Goal: Information Seeking & Learning: Find specific fact

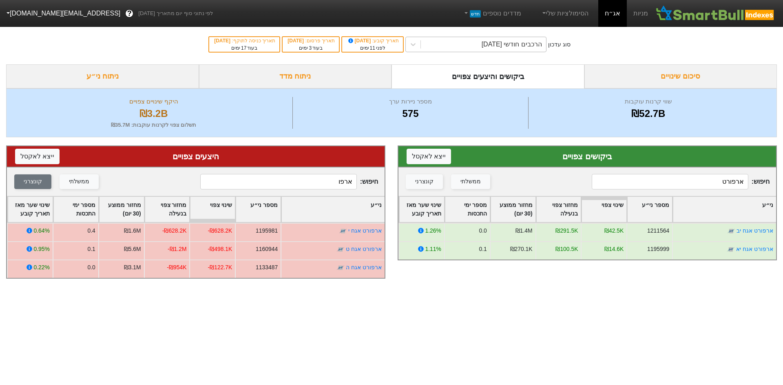
click at [530, 42] on div "הרכבים חודשי [DATE]" at bounding box center [511, 45] width 60 height 10
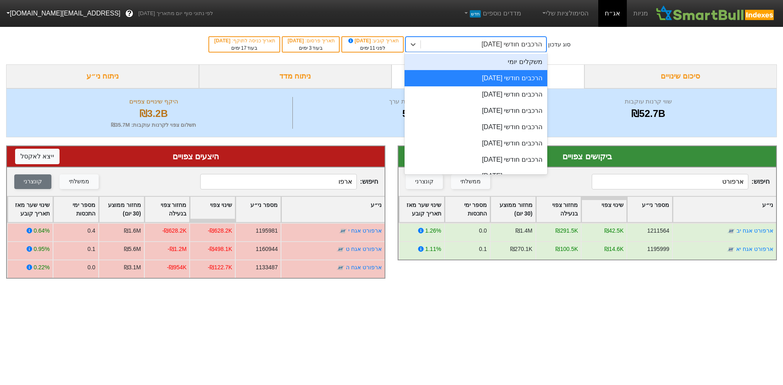
click at [530, 60] on div "משקלים יומי" at bounding box center [475, 62] width 143 height 16
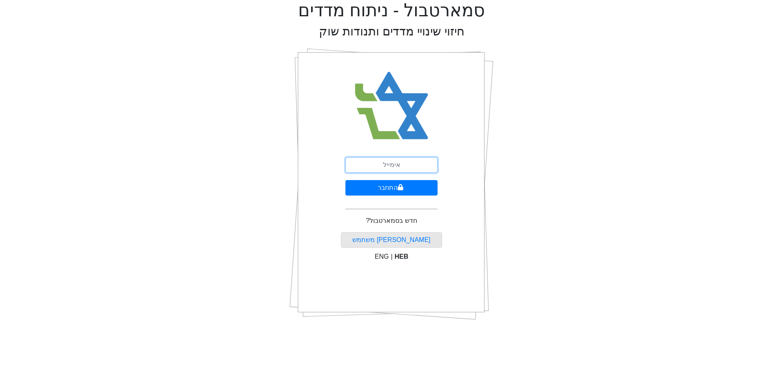
click at [387, 162] on input "email" at bounding box center [391, 164] width 92 height 15
type input "[EMAIL_ADDRESS][DOMAIN_NAME]"
click at [345, 180] on button "התחבר" at bounding box center [391, 187] width 92 height 15
click at [404, 172] on input "email" at bounding box center [391, 164] width 92 height 15
type input "a"
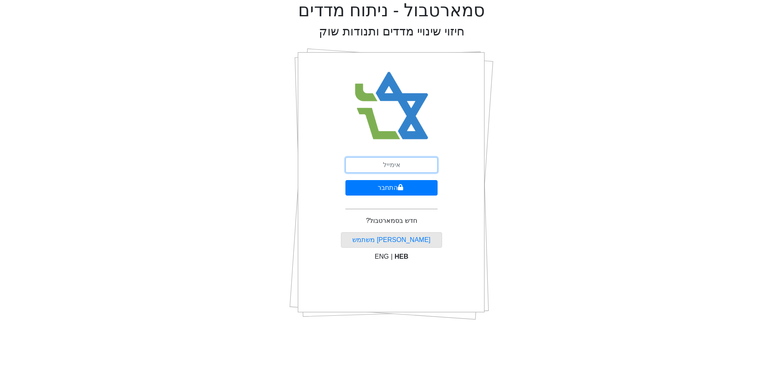
type input "L"
type input "A"
type input "[EMAIL_ADDRESS][DOMAIN_NAME]"
click at [345, 180] on button "התחבר" at bounding box center [391, 187] width 92 height 15
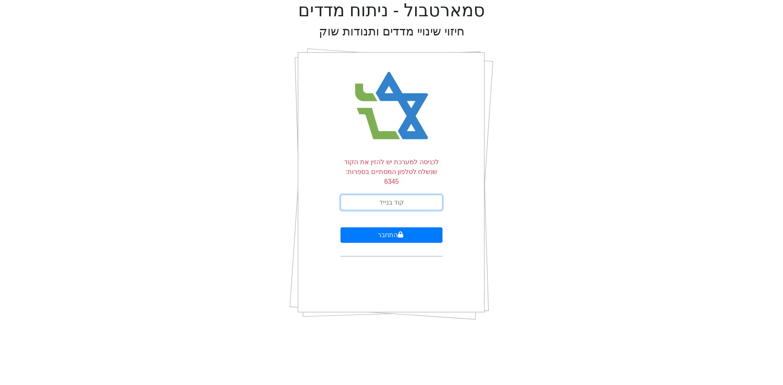
drag, startPoint x: 403, startPoint y: 195, endPoint x: 403, endPoint y: 201, distance: 5.3
click at [403, 195] on input "text" at bounding box center [391, 202] width 102 height 15
type input "439839"
click at [340, 227] on button "התחבר" at bounding box center [391, 234] width 102 height 15
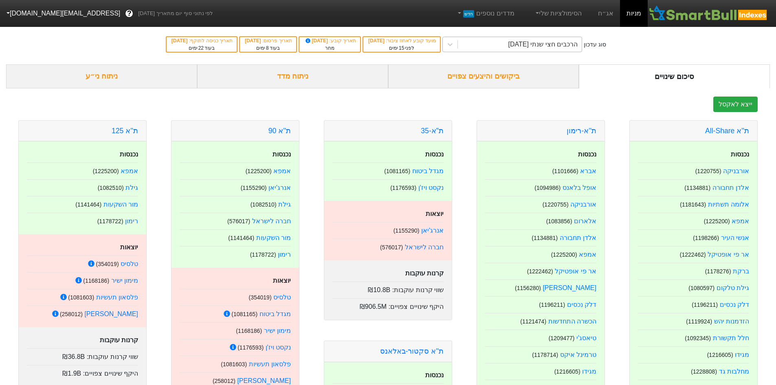
click at [537, 47] on div "הרכבים חצי שנתי 06/11/2025" at bounding box center [544, 45] width 70 height 10
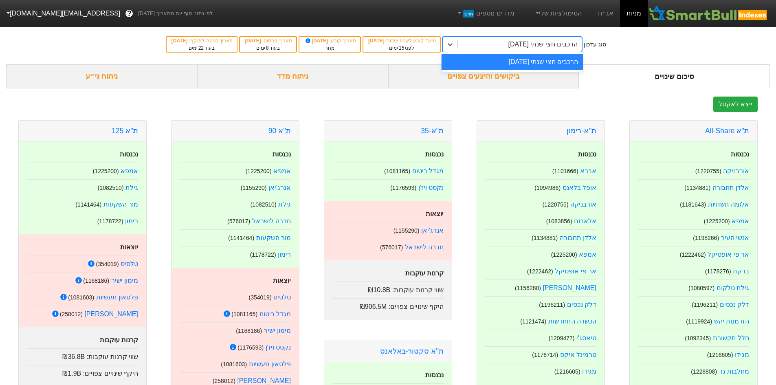
click at [578, 49] on div "הרכבים חצי שנתי 06/11/2025" at bounding box center [544, 45] width 70 height 10
click at [608, 18] on link "אג״ח" at bounding box center [606, 13] width 29 height 27
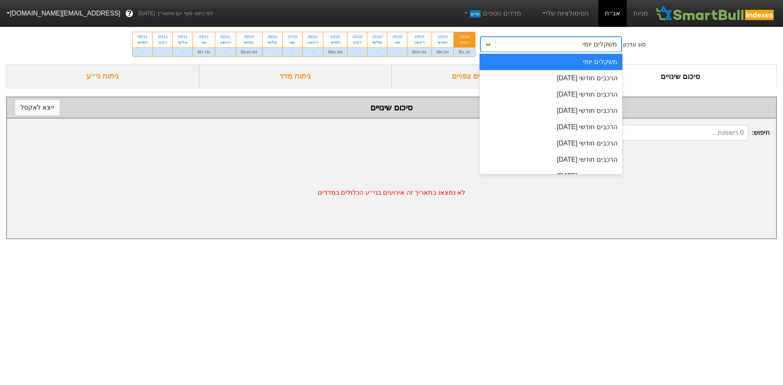
click at [577, 48] on div "משקלים יומי" at bounding box center [558, 44] width 125 height 15
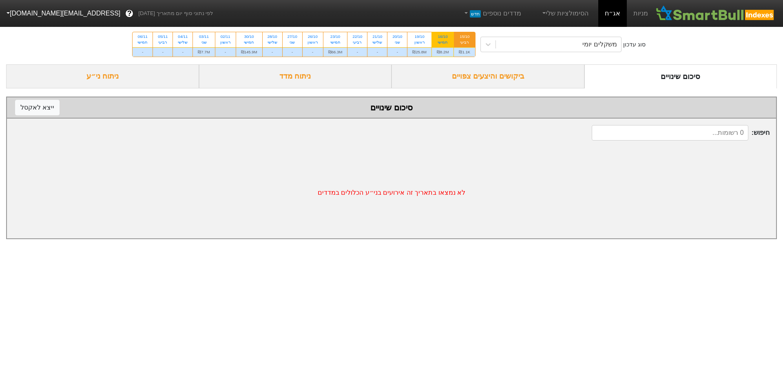
click at [450, 42] on div "16/10 חמישי" at bounding box center [443, 39] width 22 height 15
click at [443, 37] on input "16/10 חמישי ₪8.2M" at bounding box center [439, 34] width 5 height 5
radio input "true"
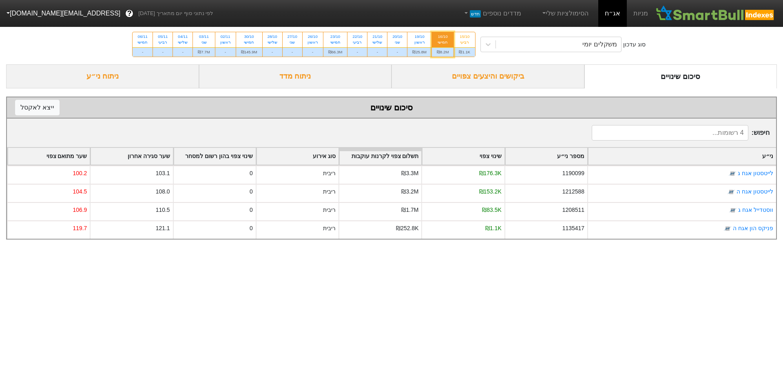
click at [505, 74] on div "ביקושים והיצעים צפויים" at bounding box center [487, 76] width 193 height 24
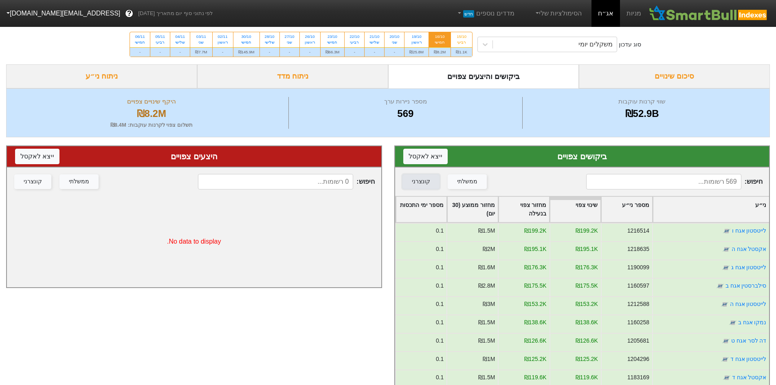
click at [410, 175] on button "קונצרני" at bounding box center [421, 181] width 37 height 15
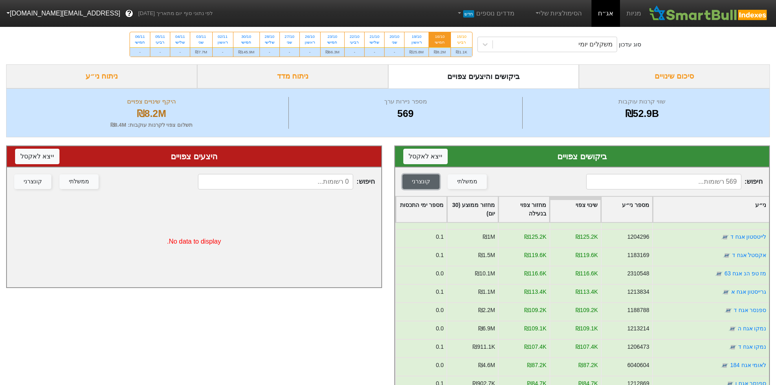
scroll to position [204, 0]
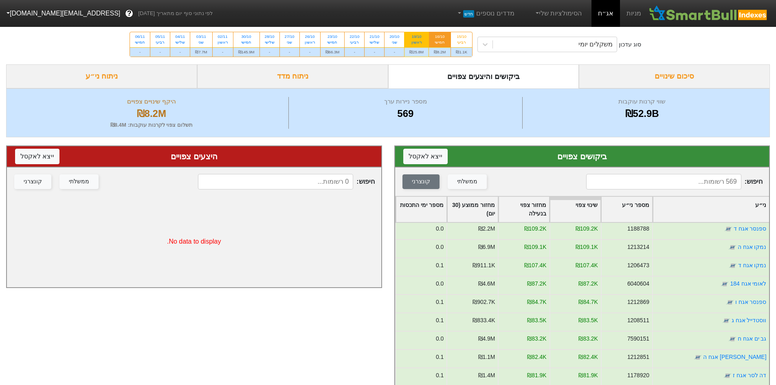
click at [422, 38] on div "19/10" at bounding box center [417, 37] width 14 height 6
click at [417, 37] on input "19/10 ראשון ₪25.8M" at bounding box center [414, 34] width 5 height 5
radio input "true"
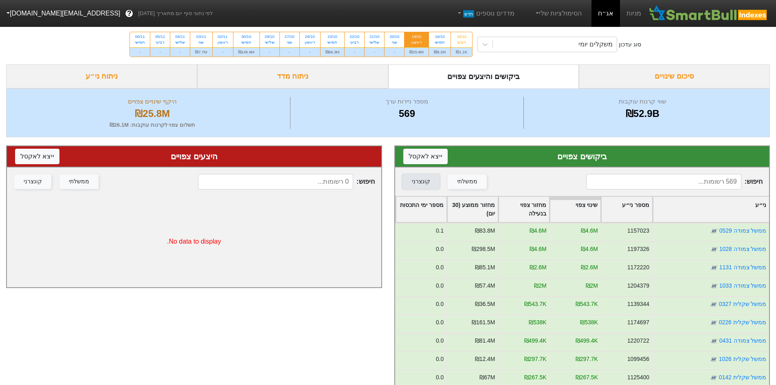
click at [433, 181] on button "קונצרני" at bounding box center [421, 181] width 37 height 15
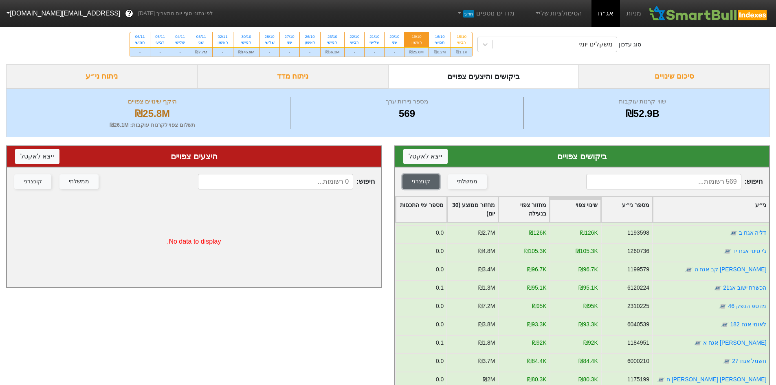
scroll to position [122, 0]
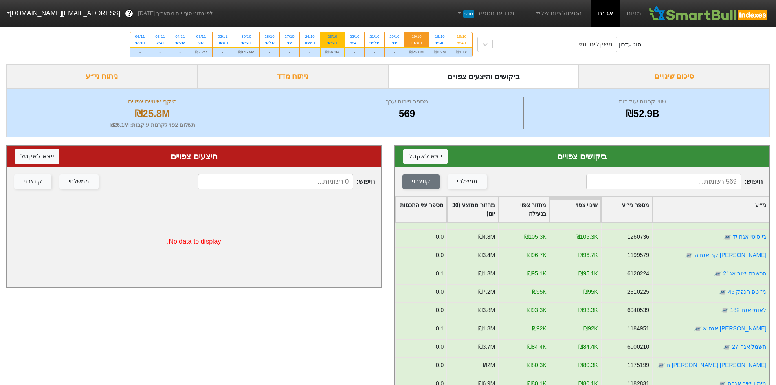
click at [337, 37] on div "23/10" at bounding box center [333, 37] width 14 height 6
click at [333, 37] on input "23/10 חמישי ₪66.3M" at bounding box center [329, 34] width 5 height 5
radio input "true"
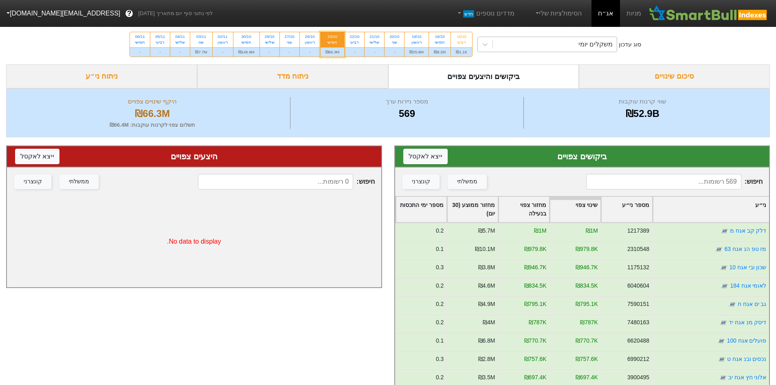
click at [530, 45] on div "משקלים יומי" at bounding box center [555, 44] width 124 height 15
click at [428, 179] on button "קונצרני" at bounding box center [421, 181] width 37 height 15
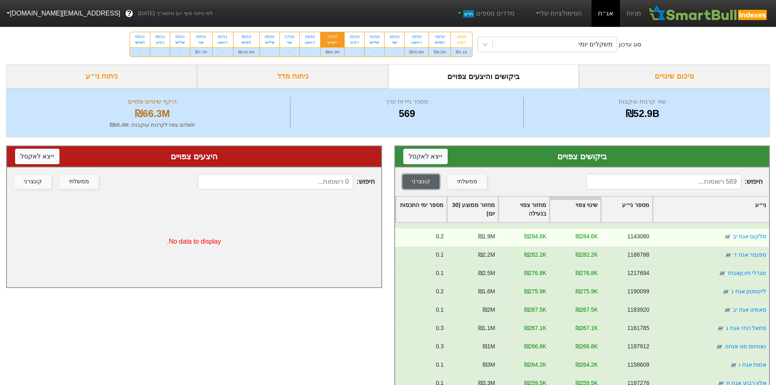
scroll to position [1101, 0]
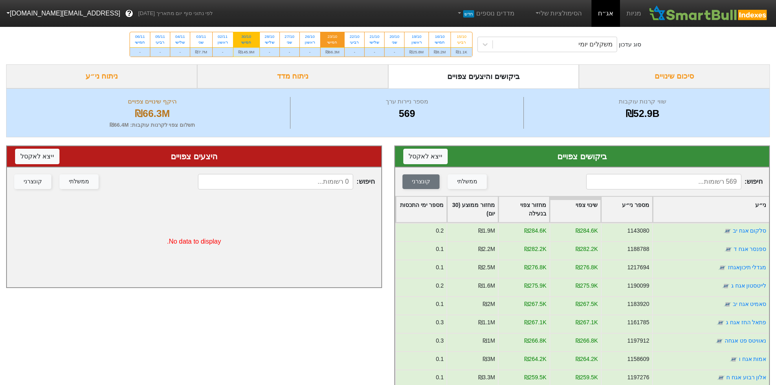
click at [242, 40] on div "חמישי" at bounding box center [246, 43] width 16 height 6
click at [242, 37] on input "30/10 חמישי ₪145.9M" at bounding box center [243, 34] width 5 height 5
radio input "true"
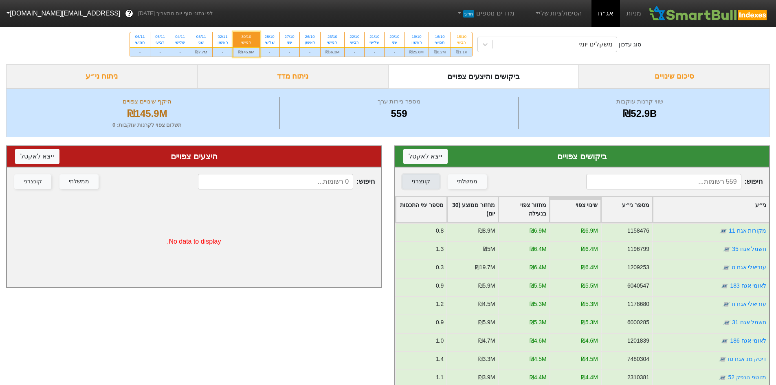
click at [429, 183] on button "קונצרני" at bounding box center [421, 181] width 37 height 15
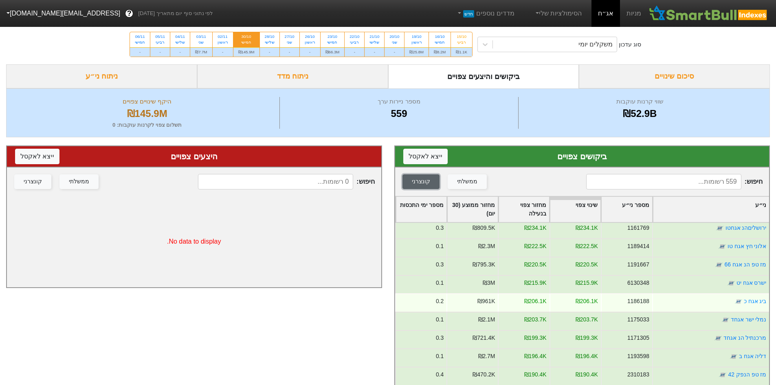
scroll to position [1264, 0]
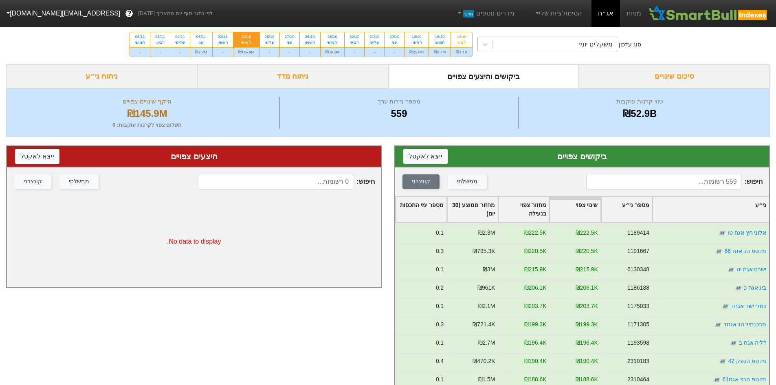
click at [560, 44] on div "משקלים יומי" at bounding box center [555, 44] width 124 height 15
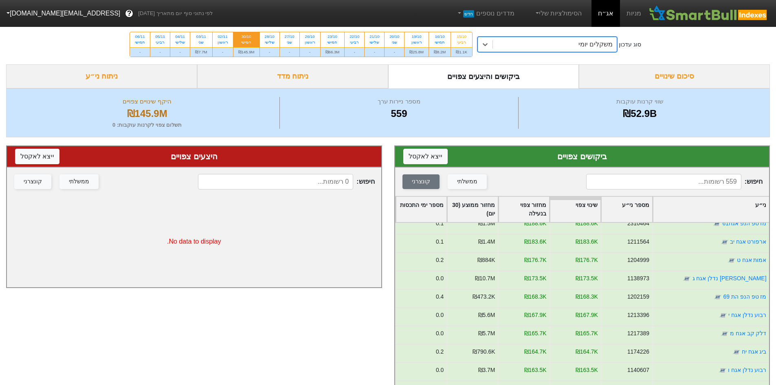
scroll to position [1427, 0]
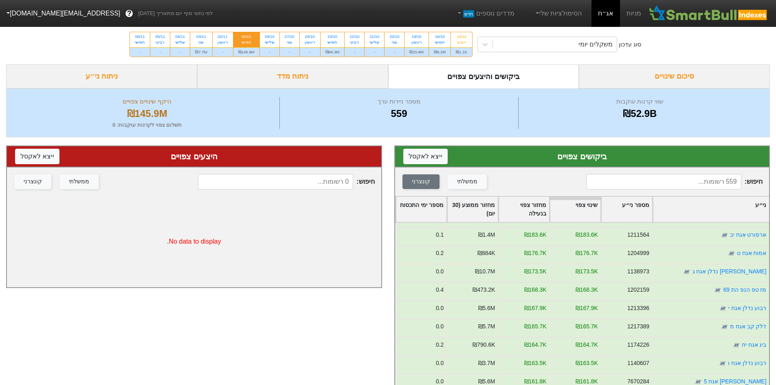
drag, startPoint x: 126, startPoint y: 359, endPoint x: 227, endPoint y: 351, distance: 101.4
click at [126, 359] on div "היצעים צפויים ייצא ל אקסל חיפוש : ממשלתי קונצרני No data to display." at bounding box center [194, 327] width 388 height 380
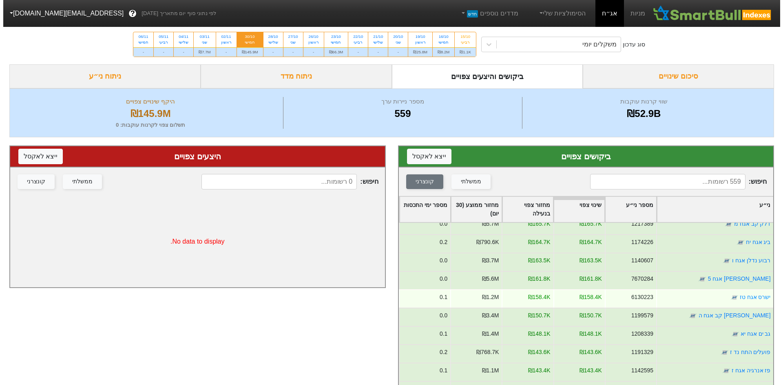
scroll to position [1549, 0]
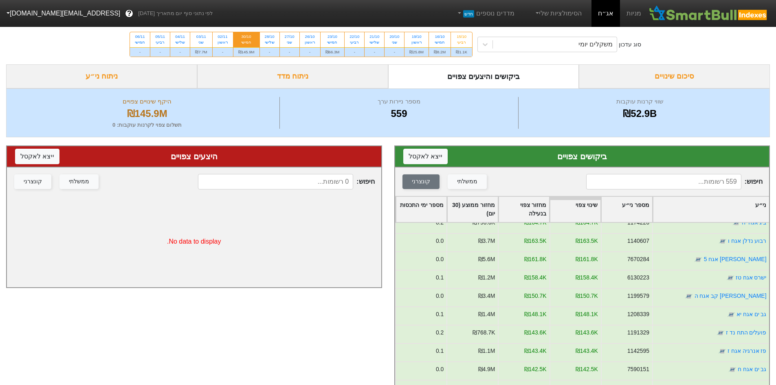
click at [688, 182] on input at bounding box center [664, 181] width 155 height 15
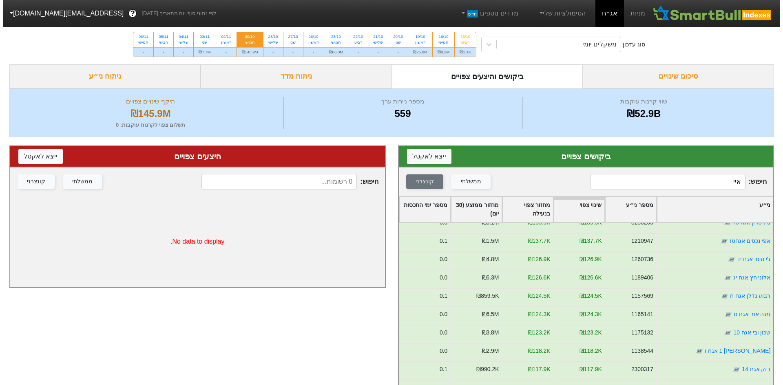
scroll to position [0, 0]
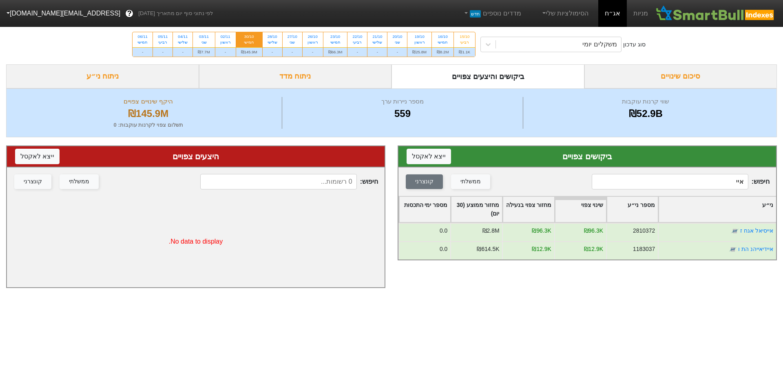
click at [723, 181] on input "איי" at bounding box center [669, 181] width 157 height 15
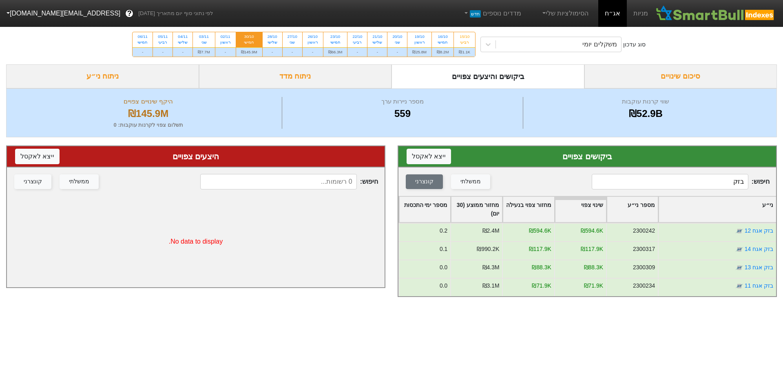
click at [723, 181] on input "בזק" at bounding box center [669, 181] width 157 height 15
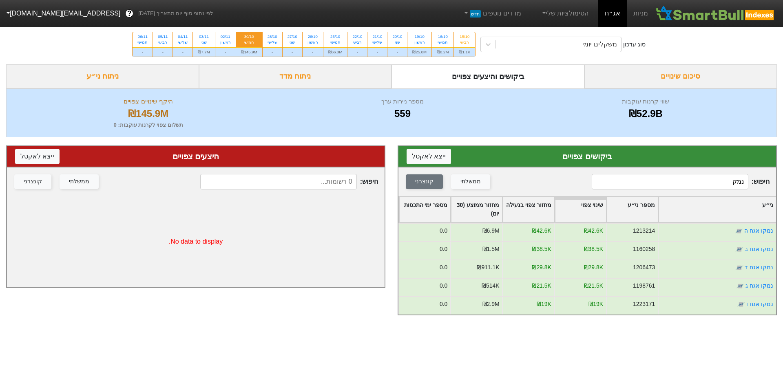
click at [679, 181] on input "נמק" at bounding box center [669, 181] width 157 height 15
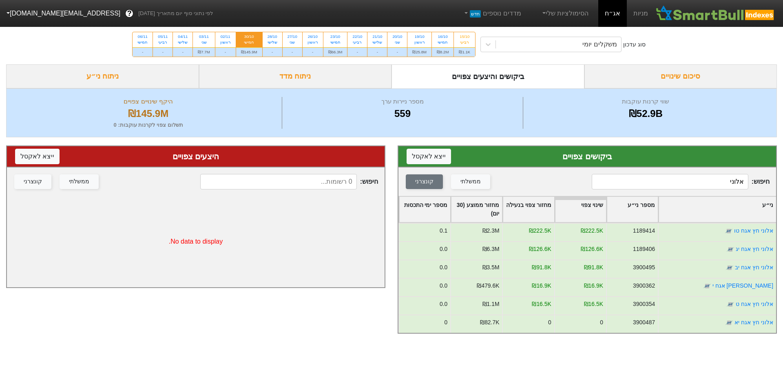
click at [651, 184] on input "אלוני" at bounding box center [669, 181] width 157 height 15
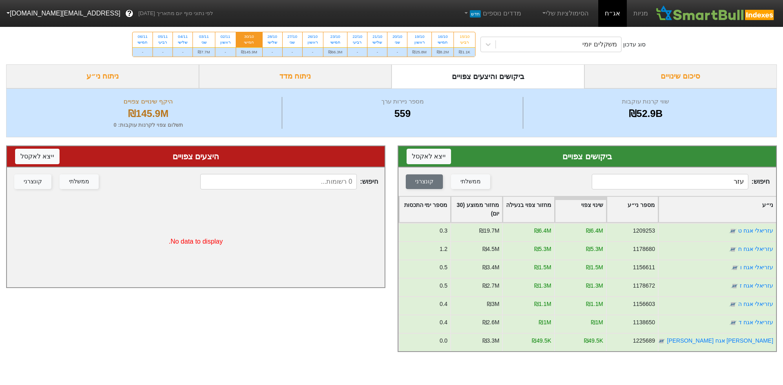
click at [705, 182] on input "עזר" at bounding box center [669, 181] width 157 height 15
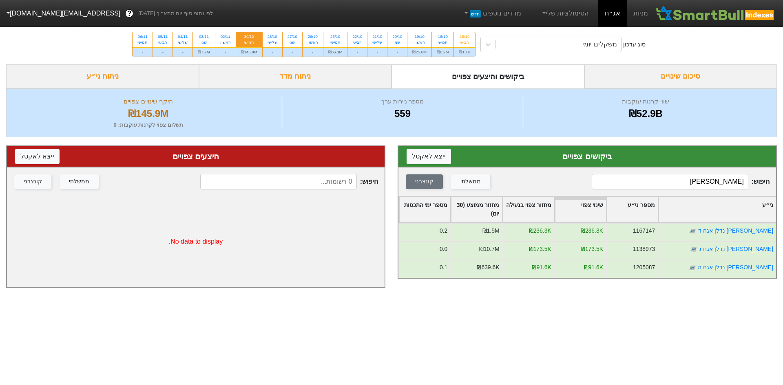
type input "סלע"
